Goal: Task Accomplishment & Management: Use online tool/utility

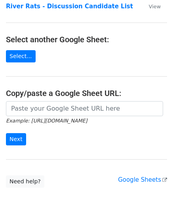
scroll to position [101, 0]
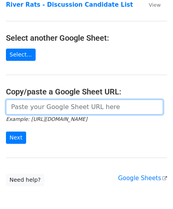
click at [67, 106] on input "url" at bounding box center [84, 107] width 157 height 15
paste input "[URL][DOMAIN_NAME]"
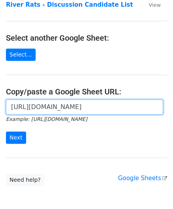
scroll to position [0, 173]
type input "[URL][DOMAIN_NAME]"
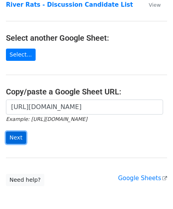
click at [20, 135] on input "Next" at bounding box center [16, 138] width 20 height 12
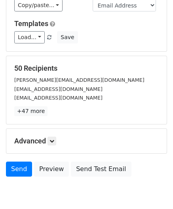
scroll to position [97, 0]
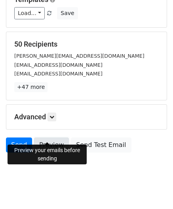
click at [47, 138] on link "Preview" at bounding box center [51, 145] width 35 height 15
